Goal: Find specific page/section: Find specific page/section

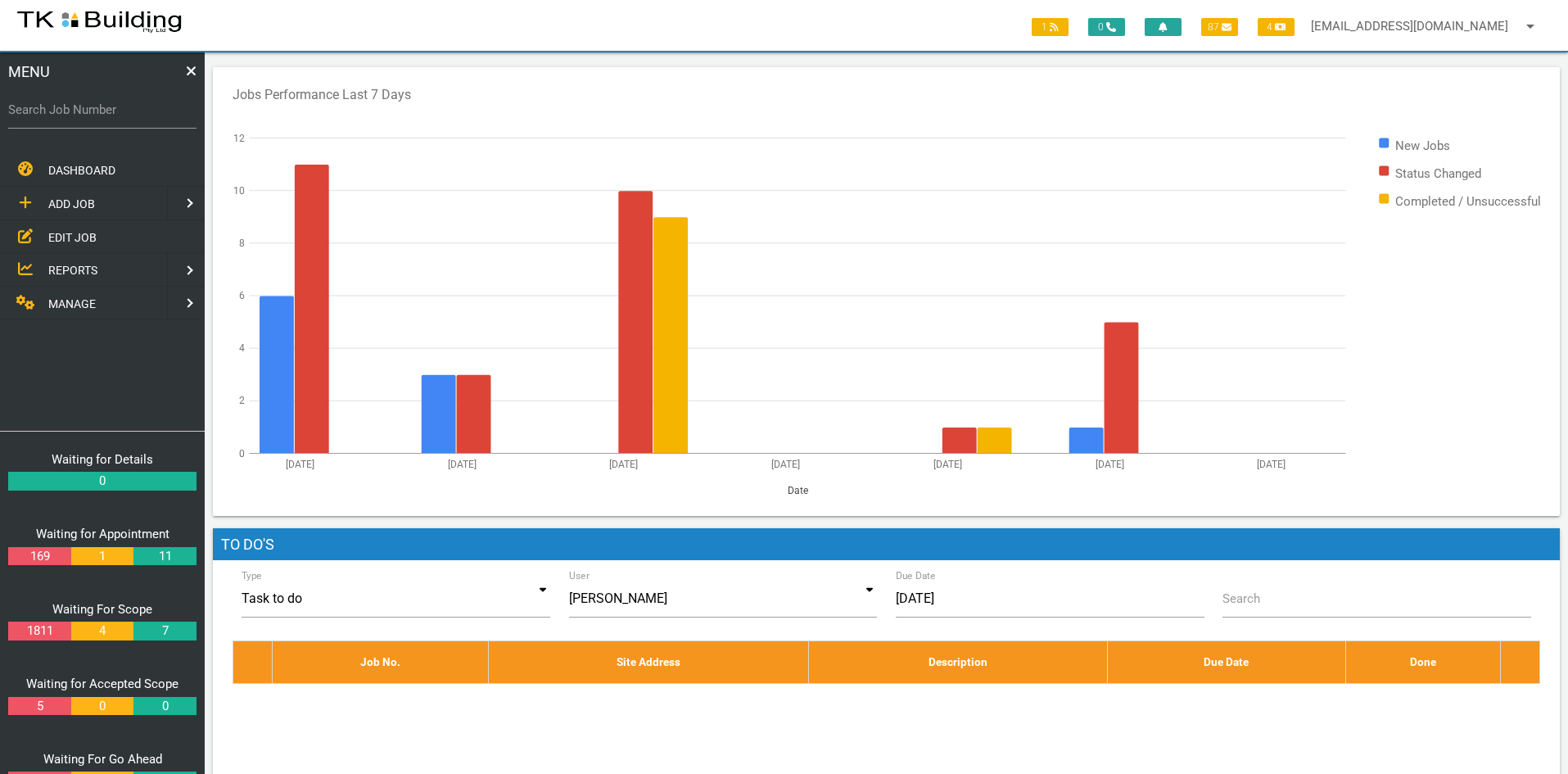
click at [71, 230] on span "EDIT JOB" at bounding box center [72, 236] width 48 height 13
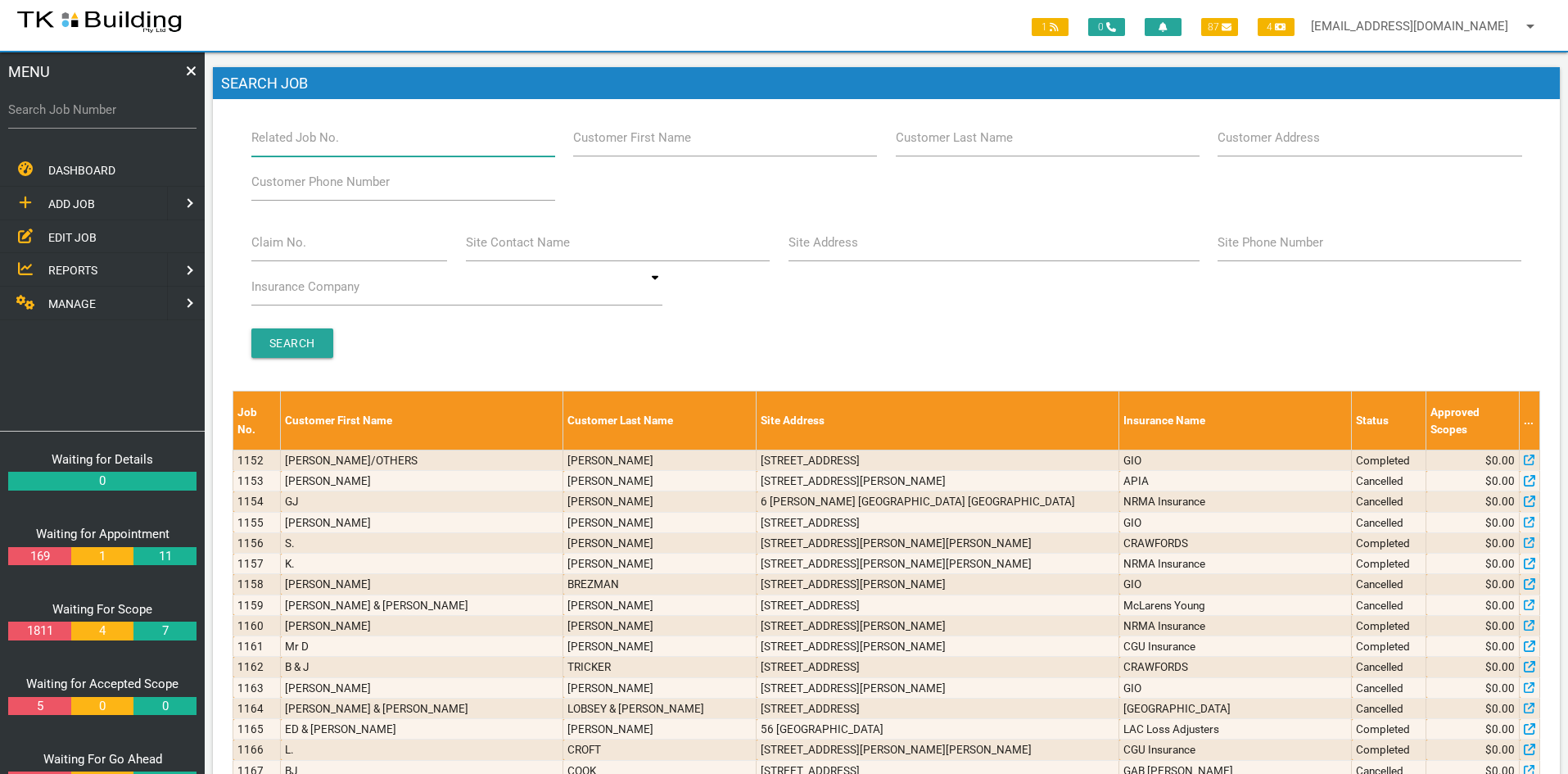
click at [343, 146] on input "Related Job No." at bounding box center [403, 138] width 304 height 38
type input "28117"
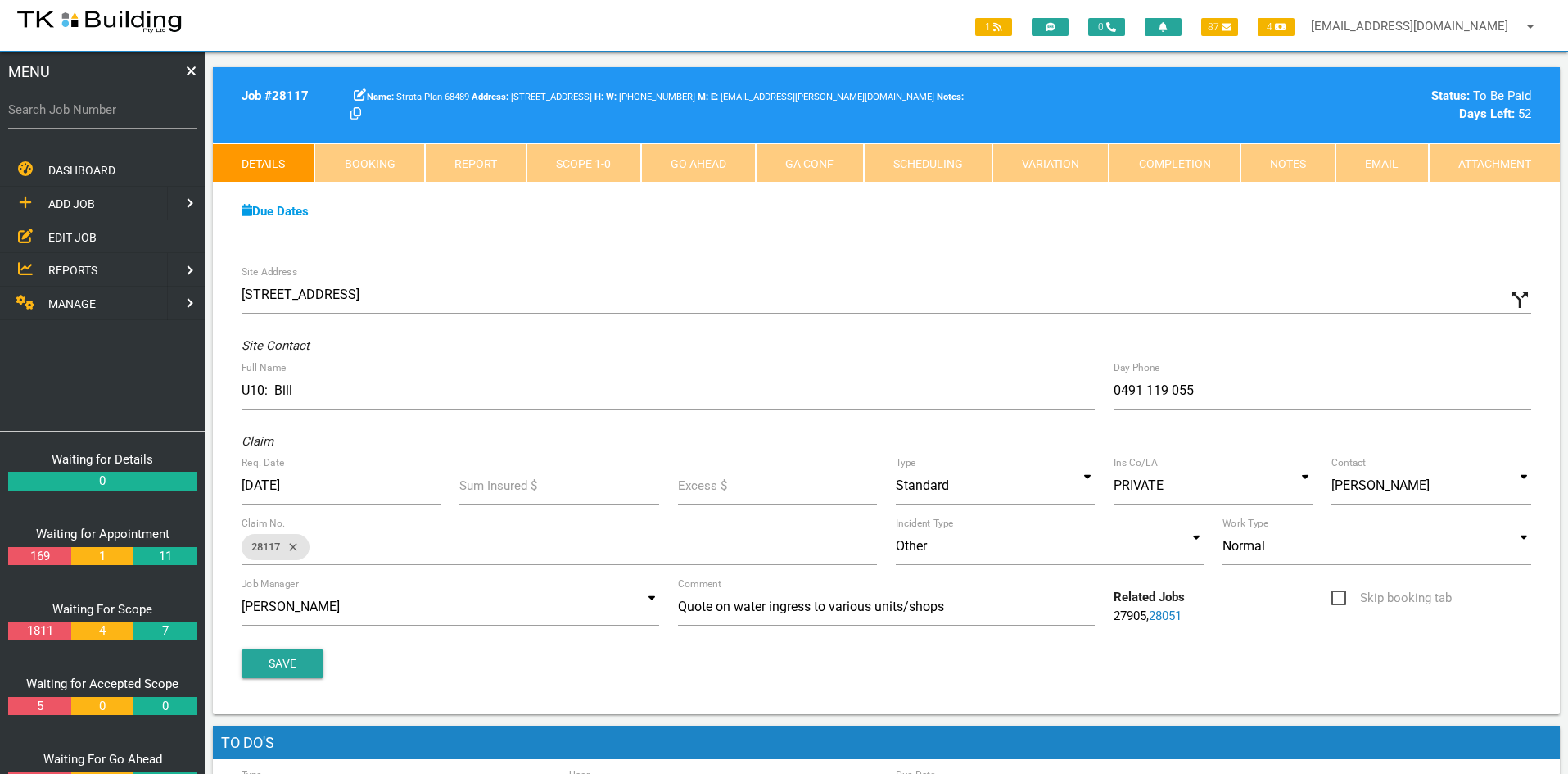
click at [89, 233] on span "EDIT JOB" at bounding box center [72, 236] width 48 height 13
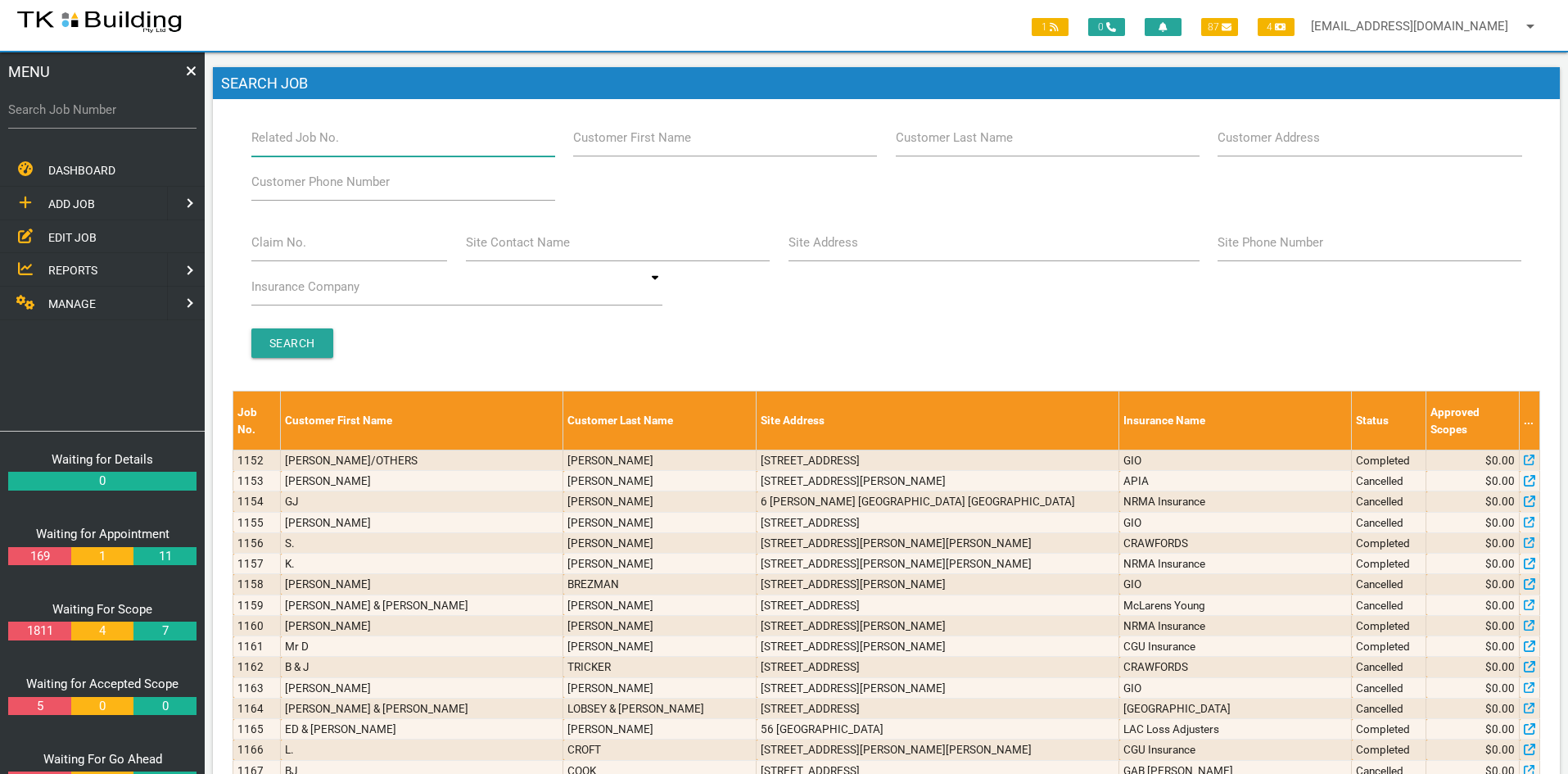
click at [372, 139] on input "Related Job No." at bounding box center [403, 138] width 304 height 38
type input "27767"
